Goal: Task Accomplishment & Management: Use online tool/utility

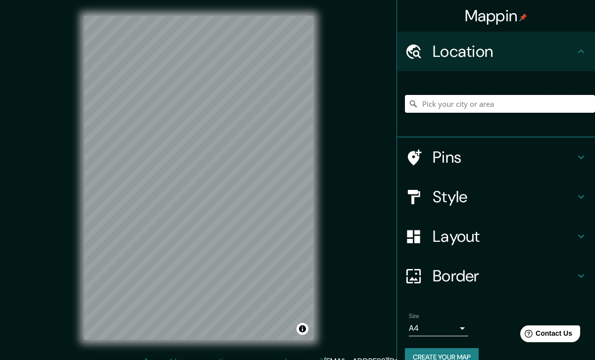
click at [479, 104] on input "Pick your city or area" at bounding box center [500, 104] width 190 height 18
paste input "[STREET_ADDRESS]"
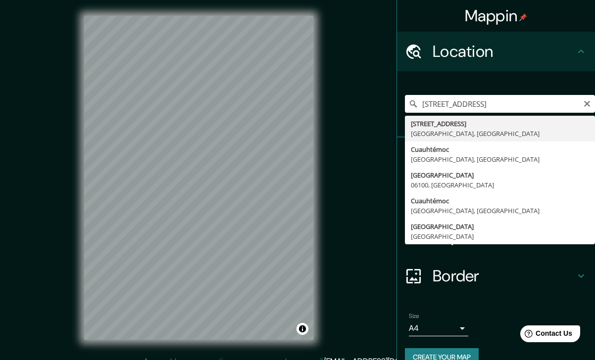
type input "[STREET_ADDRESS]"
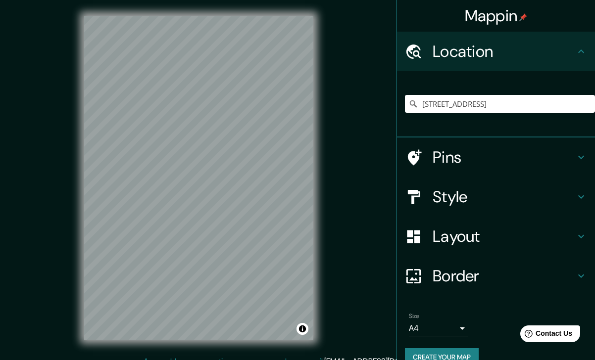
click at [450, 202] on h4 "Style" at bounding box center [503, 197] width 143 height 20
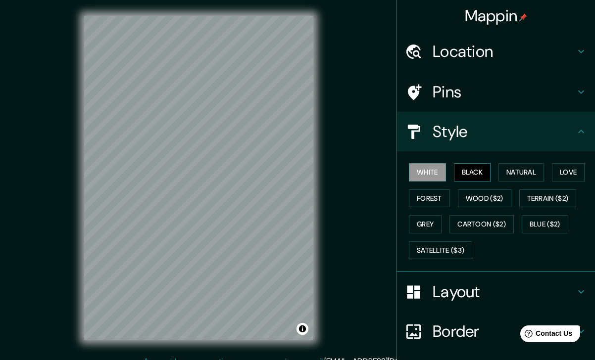
click at [474, 176] on button "Black" at bounding box center [472, 172] width 37 height 18
click at [426, 201] on button "Forest" at bounding box center [429, 199] width 41 height 18
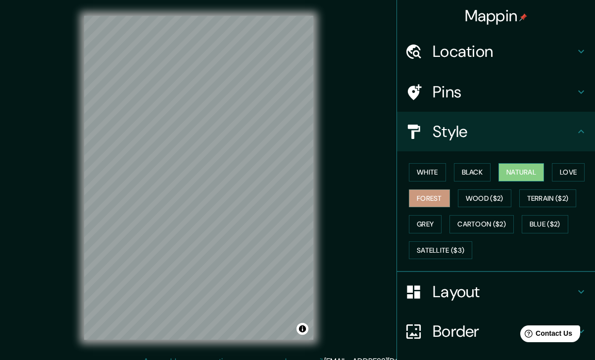
click at [543, 167] on button "Natural" at bounding box center [521, 172] width 46 height 18
click at [567, 171] on button "Love" at bounding box center [568, 172] width 33 height 18
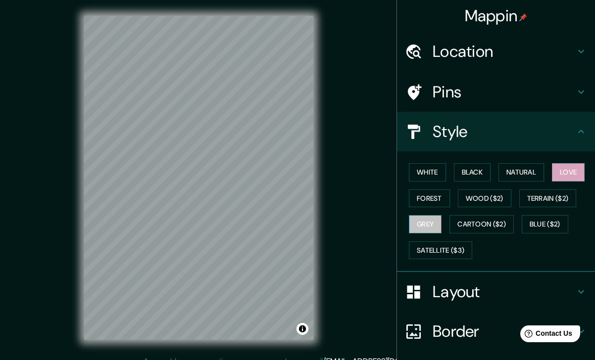
click at [428, 222] on button "Grey" at bounding box center [425, 224] width 33 height 18
click at [424, 173] on button "White" at bounding box center [427, 172] width 37 height 18
click at [571, 169] on button "Love" at bounding box center [568, 172] width 33 height 18
click at [439, 168] on button "White" at bounding box center [427, 172] width 37 height 18
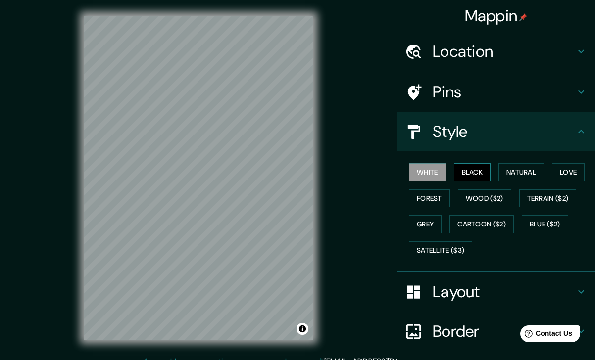
click at [477, 172] on button "Black" at bounding box center [472, 172] width 37 height 18
click at [431, 170] on button "White" at bounding box center [427, 172] width 37 height 18
click at [473, 174] on button "Black" at bounding box center [472, 172] width 37 height 18
